Goal: Navigation & Orientation: Find specific page/section

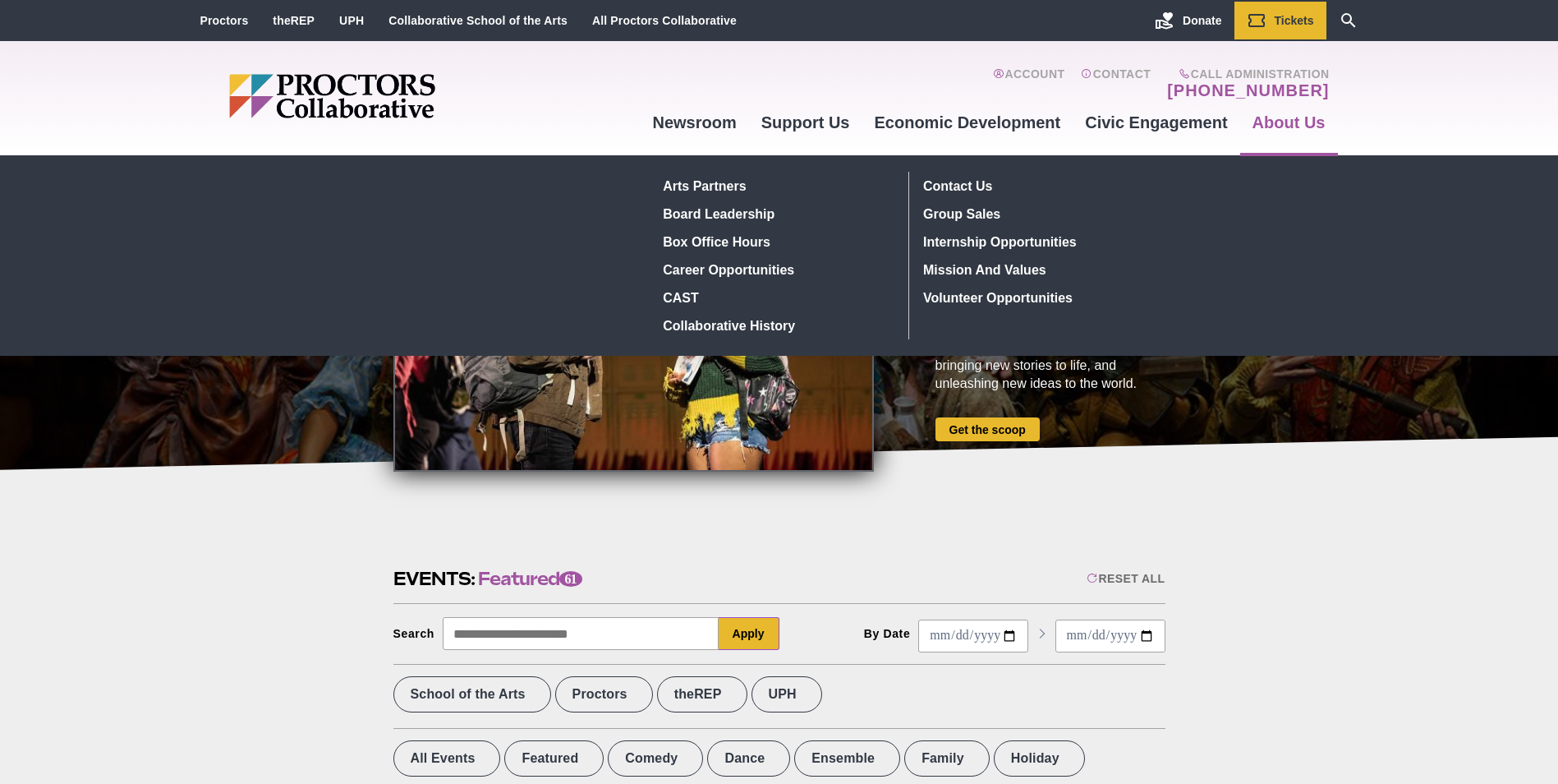
click at [1298, 122] on link "About Us" at bounding box center [1289, 122] width 98 height 44
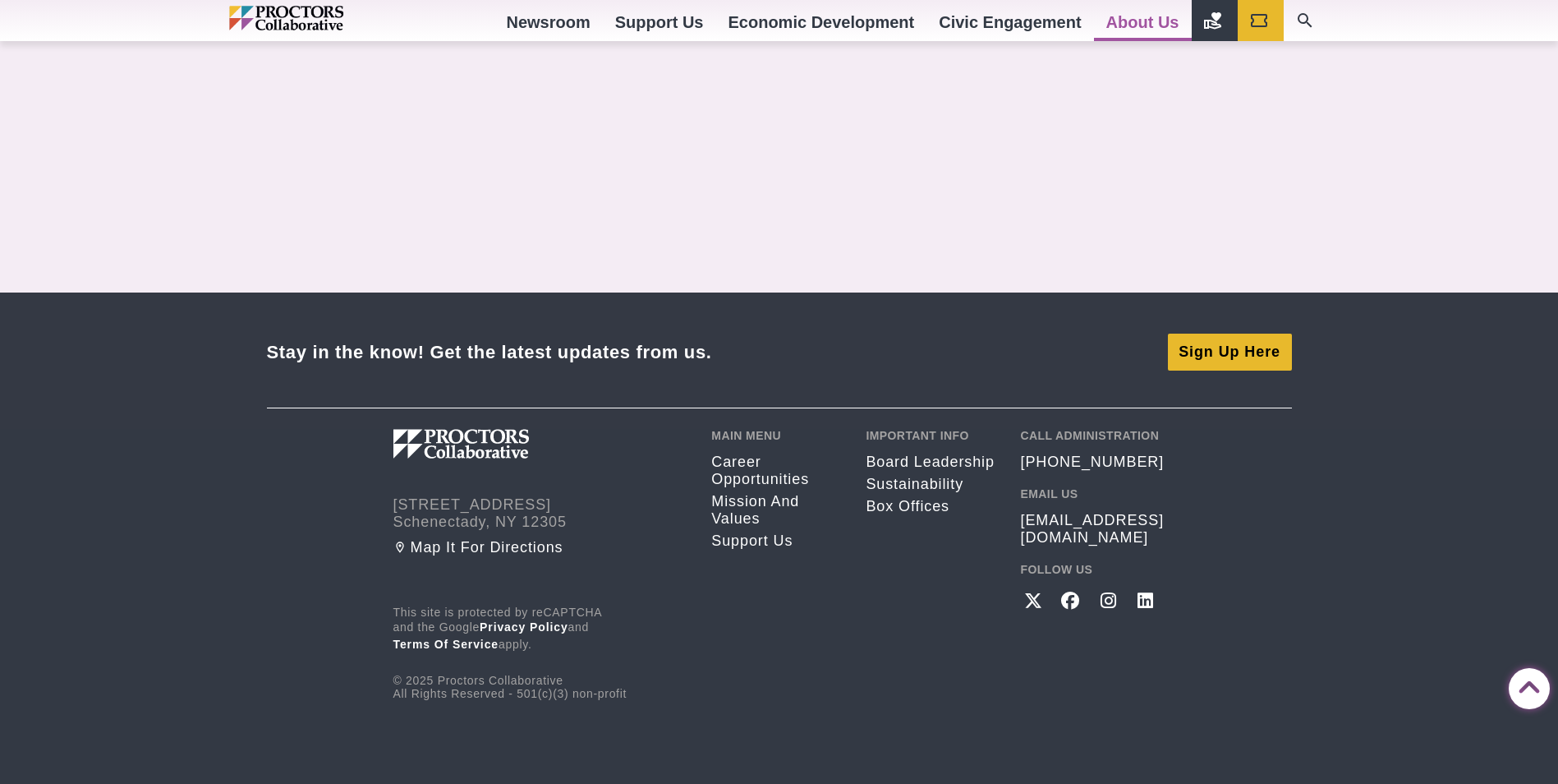
scroll to position [1021, 0]
click at [747, 492] on link "Mission and Values" at bounding box center [777, 509] width 130 height 35
